Goal: Find specific page/section

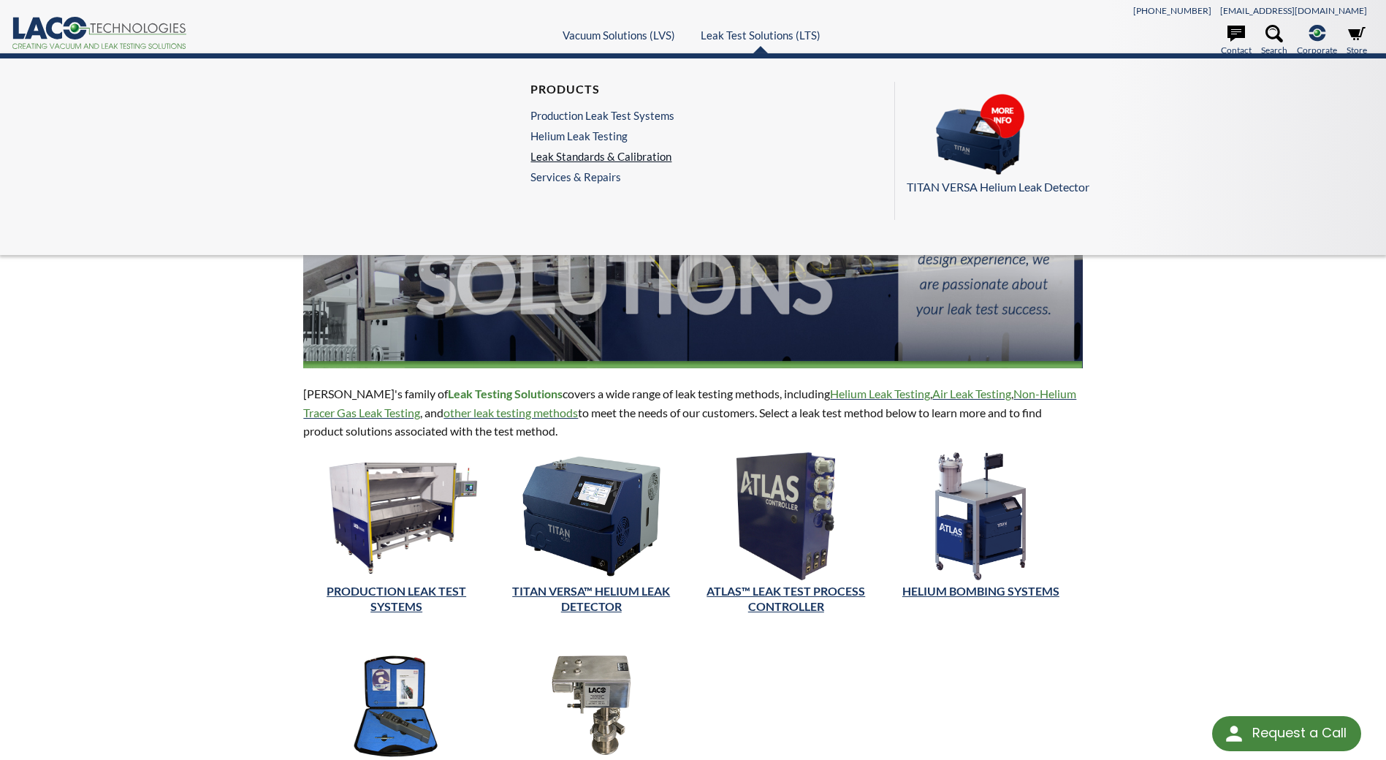
click at [603, 156] on link "Leak Standards & Calibration" at bounding box center [602, 156] width 144 height 13
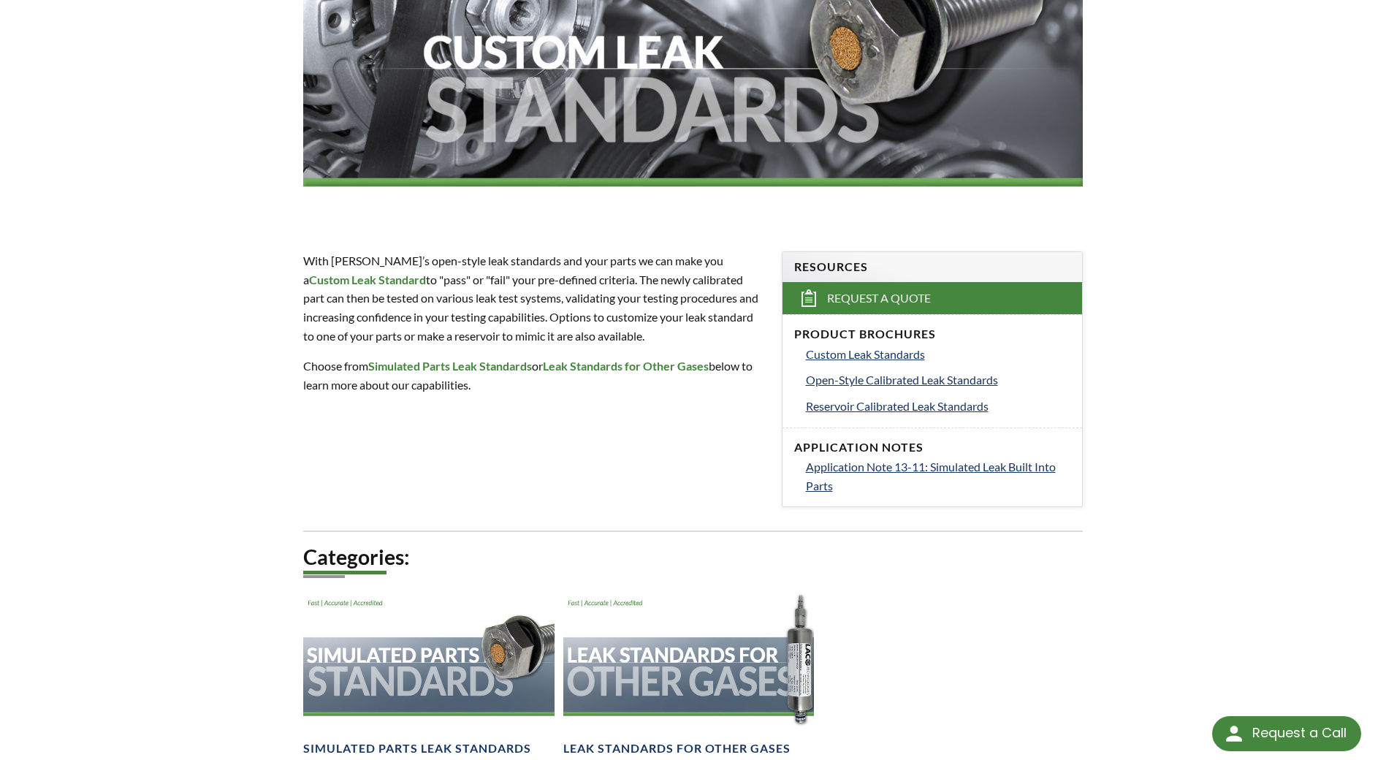
scroll to position [292, 0]
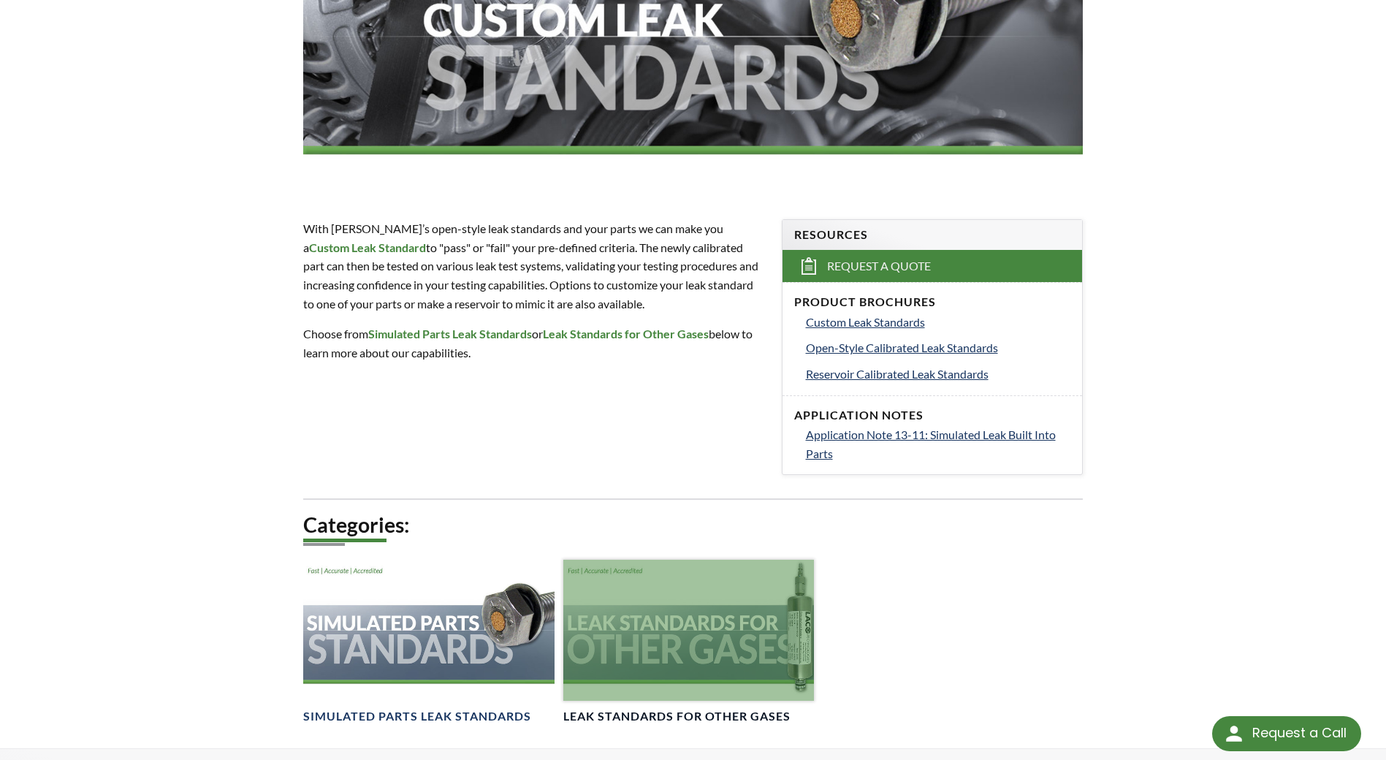
click at [741, 620] on div at bounding box center [688, 630] width 251 height 141
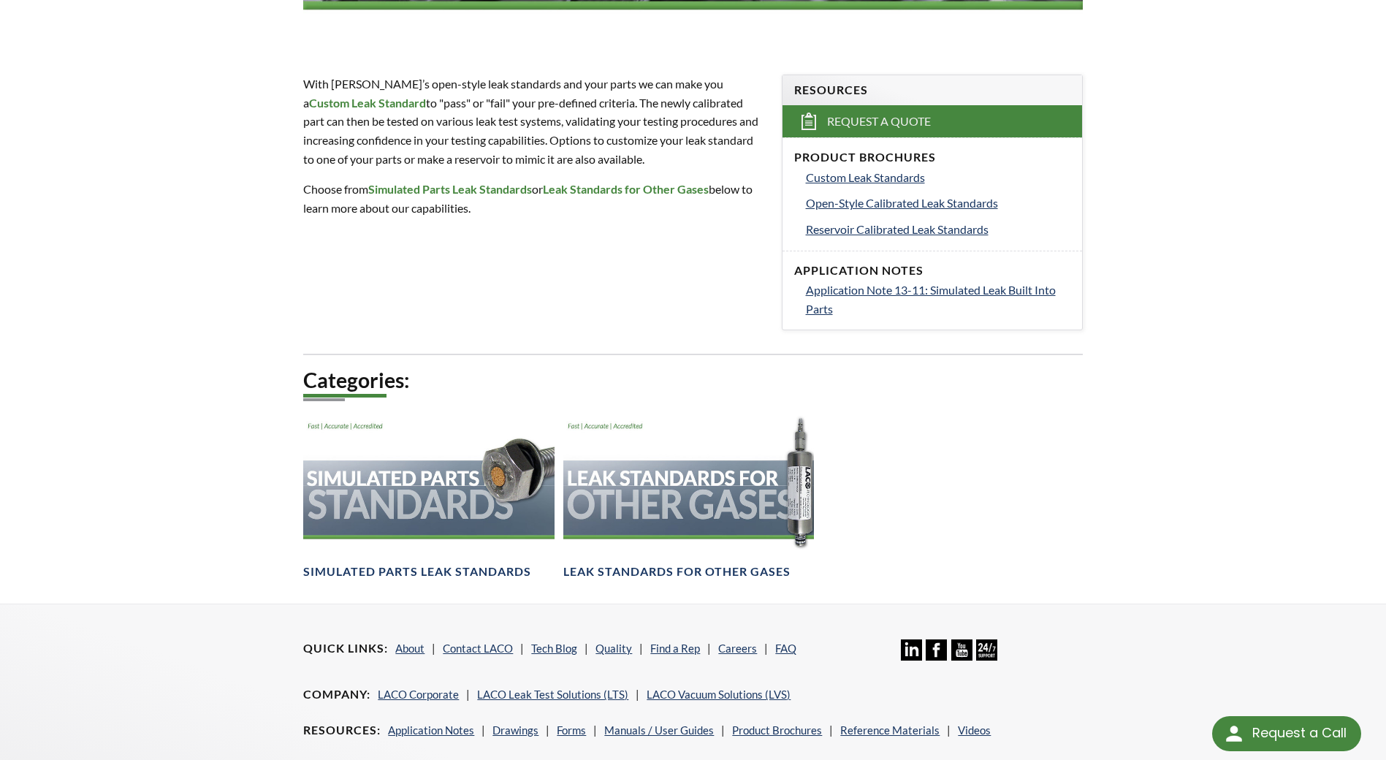
scroll to position [438, 0]
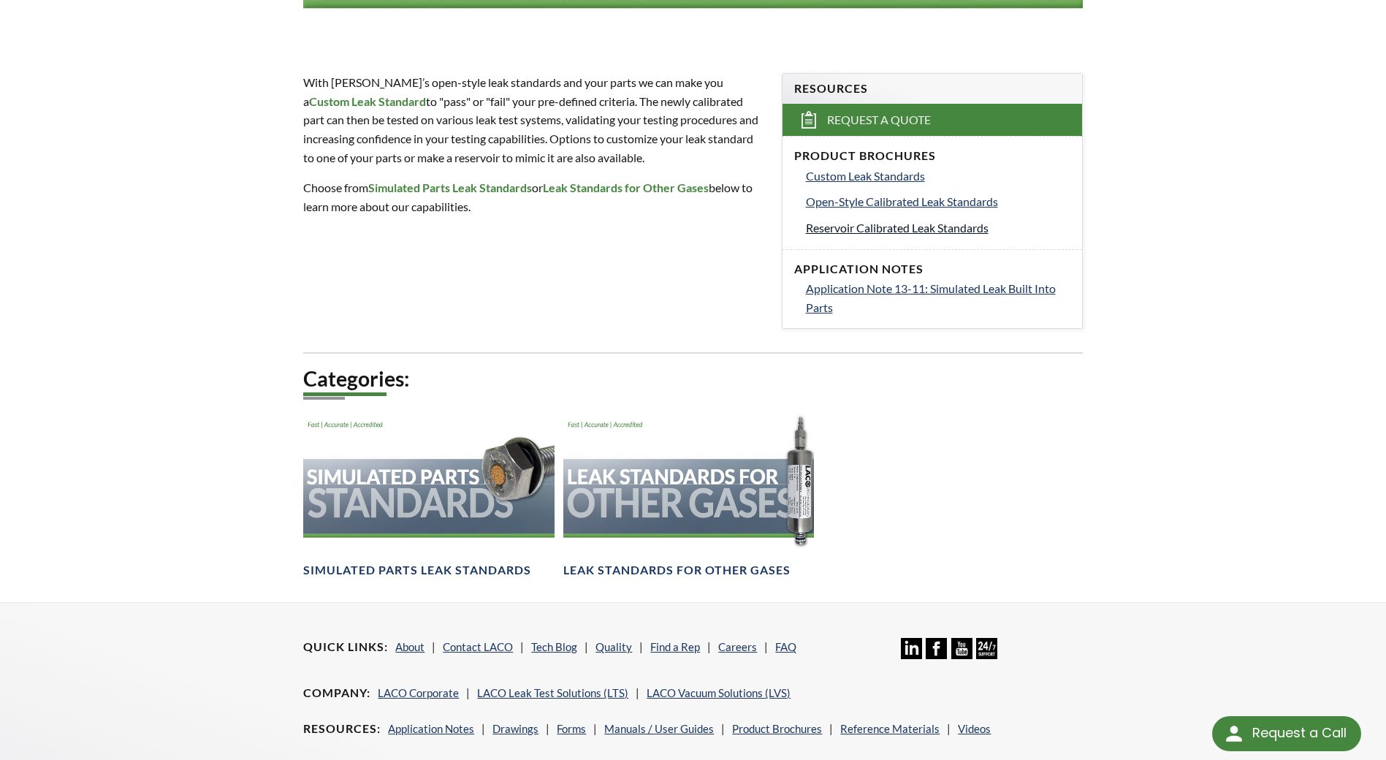
click at [871, 229] on span "Reservoir Calibrated Leak Standards" at bounding box center [897, 228] width 183 height 14
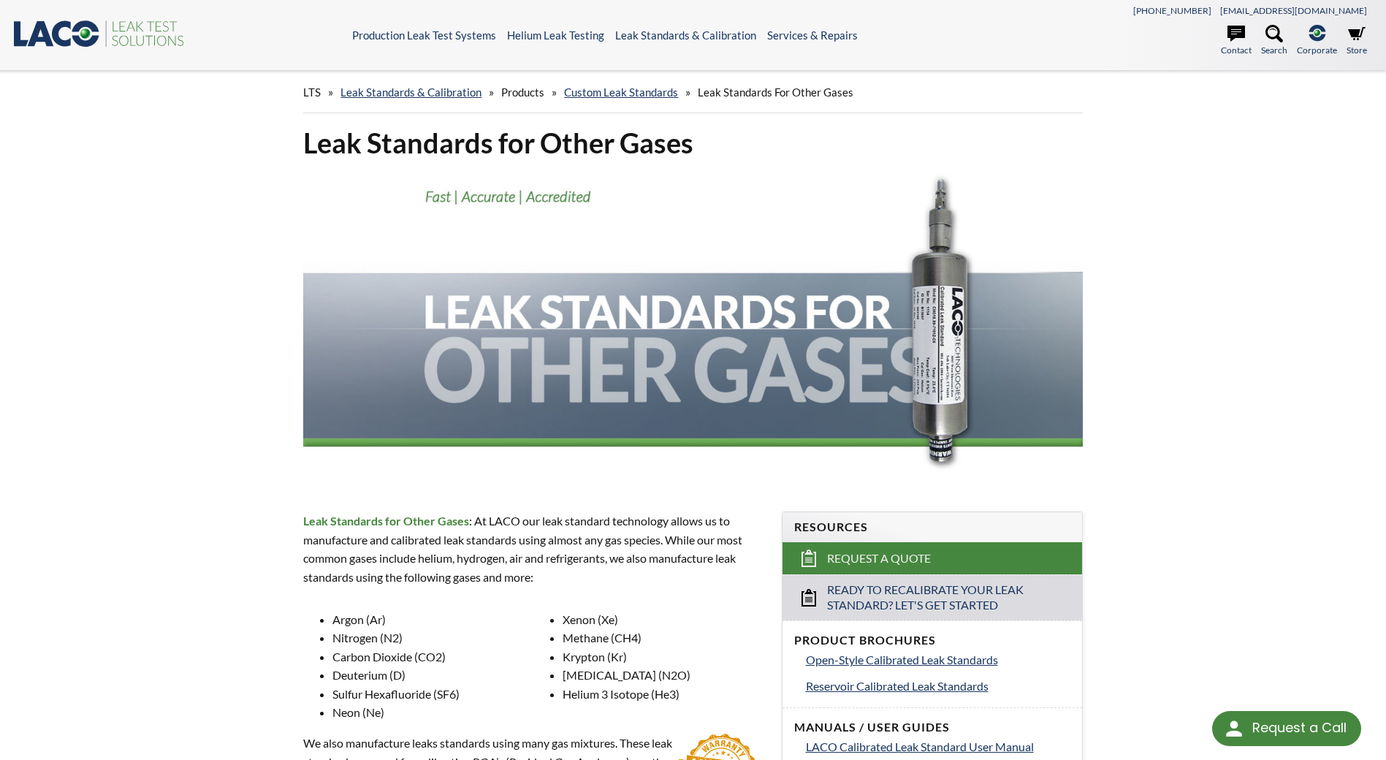
select select
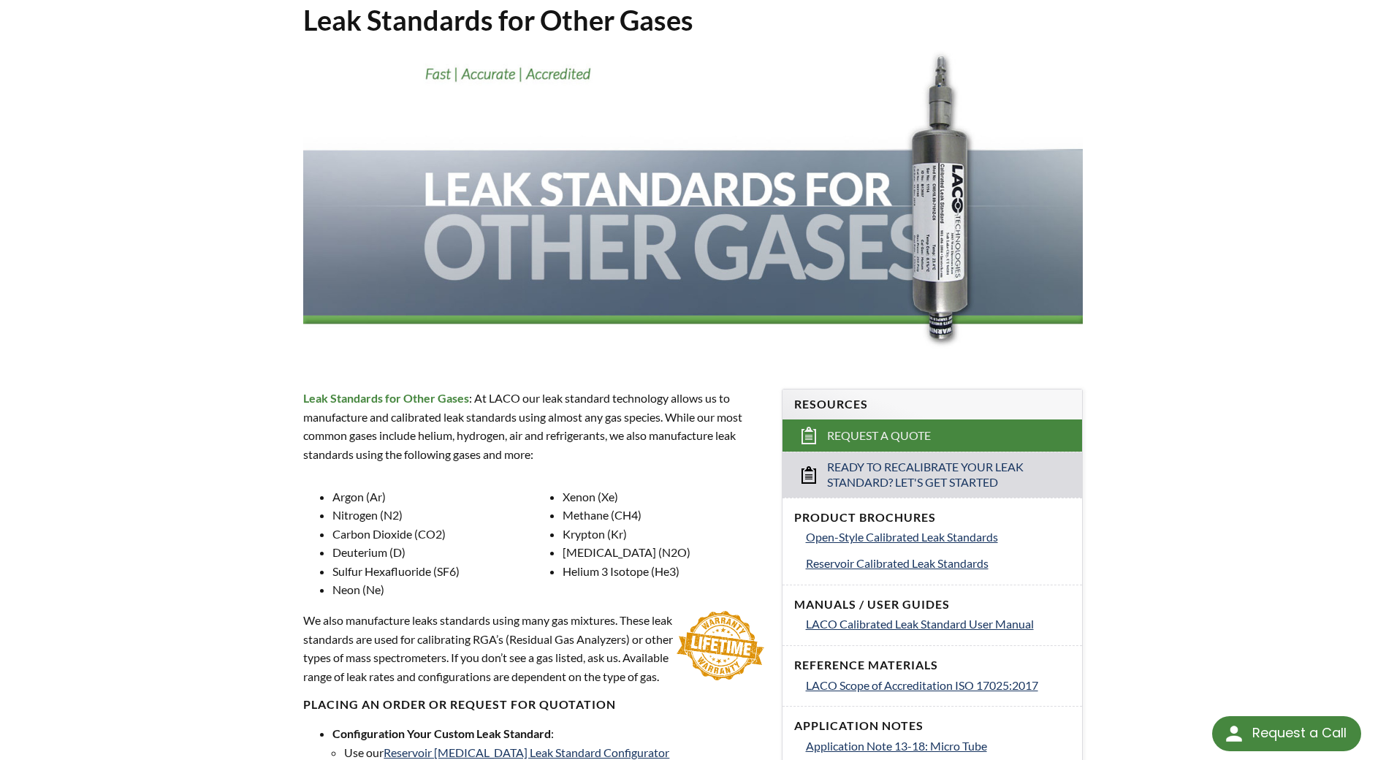
scroll to position [146, 0]
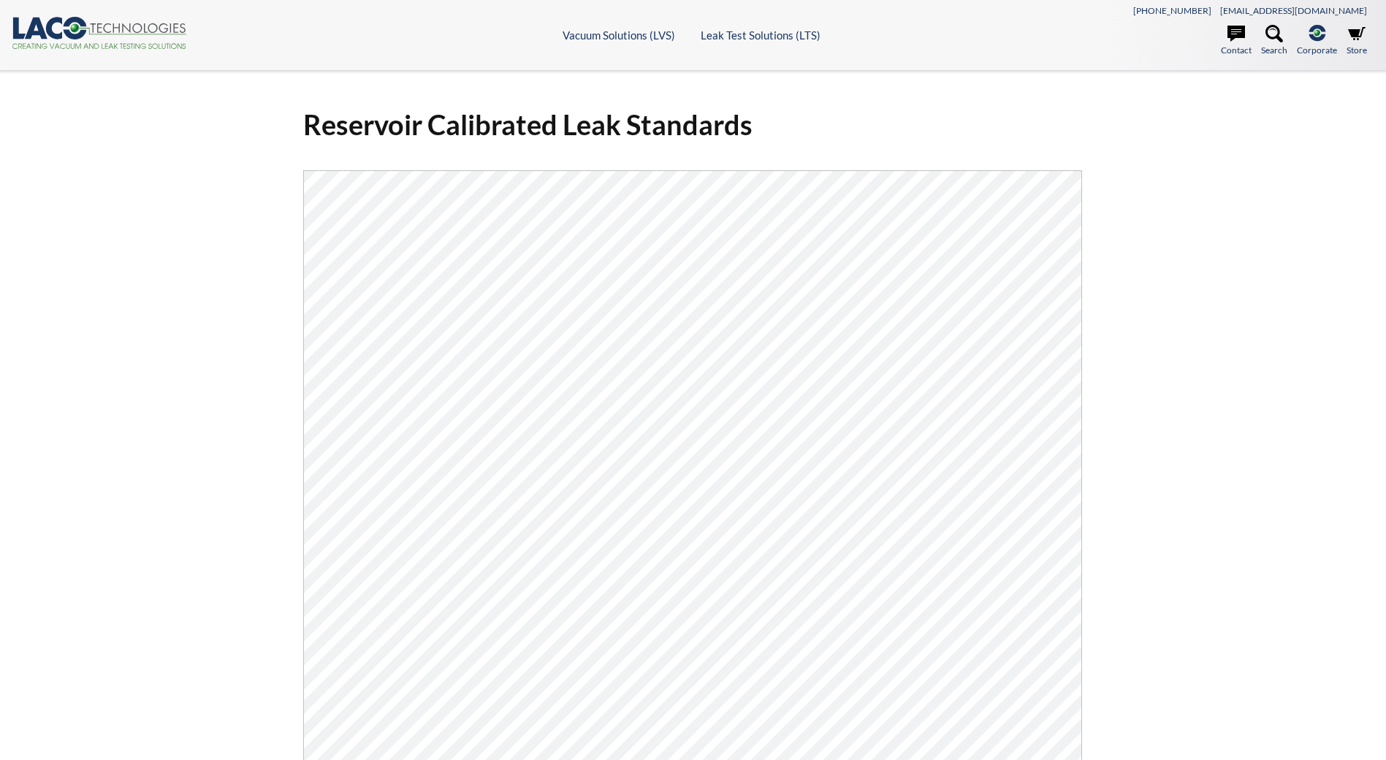
select select
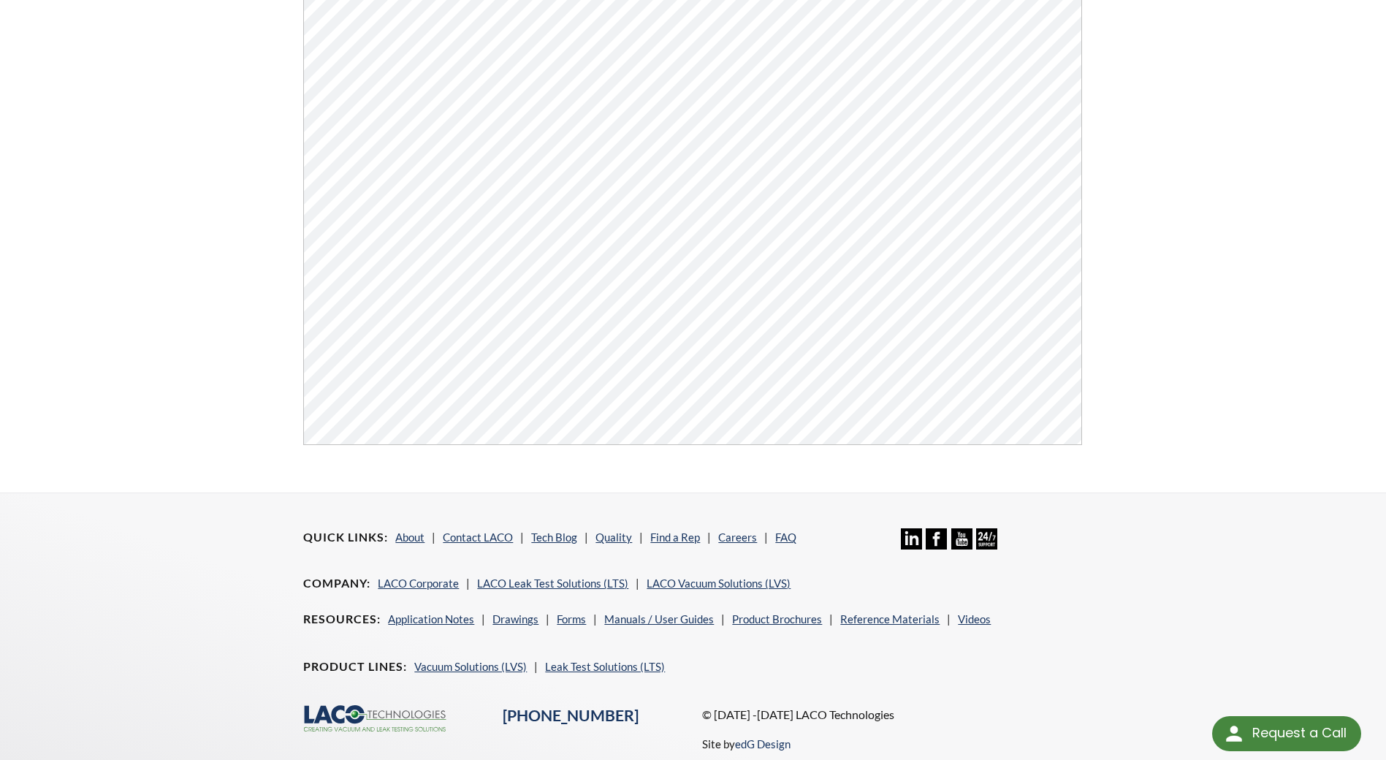
scroll to position [556, 0]
